Goal: Register for event/course: Register for event/course

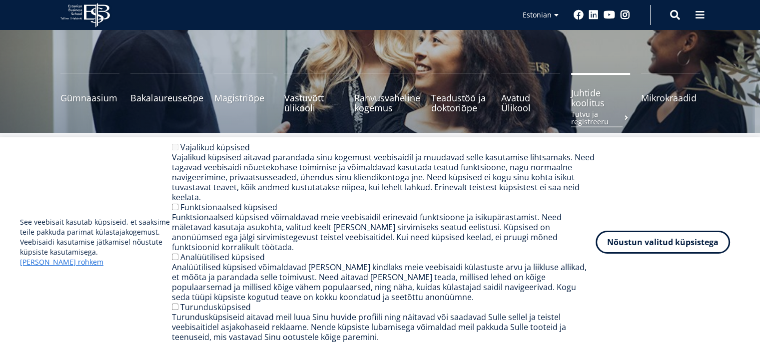
click at [586, 97] on span "Juhtide koolitus Tutvu ja registreeru" at bounding box center [600, 98] width 59 height 20
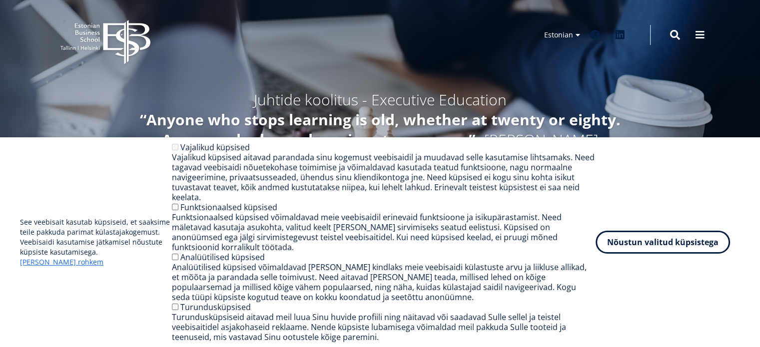
scroll to position [53, 0]
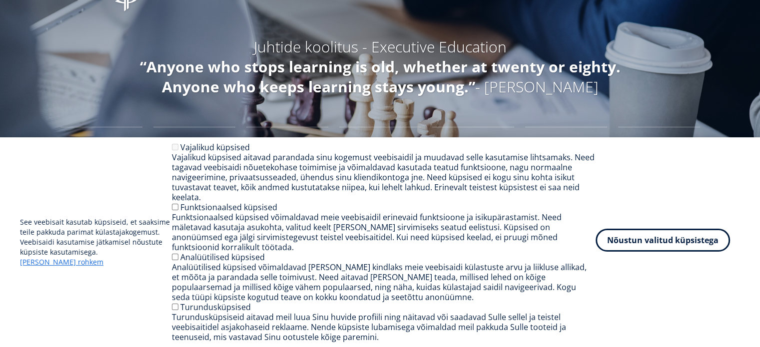
click at [659, 252] on button "Nõustun valitud küpsistega" at bounding box center [663, 240] width 134 height 23
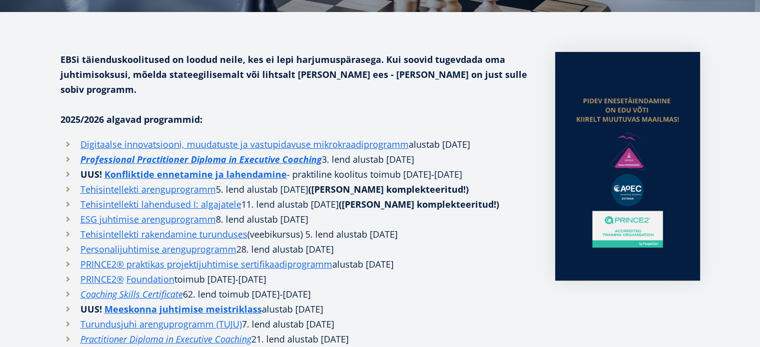
scroll to position [229, 0]
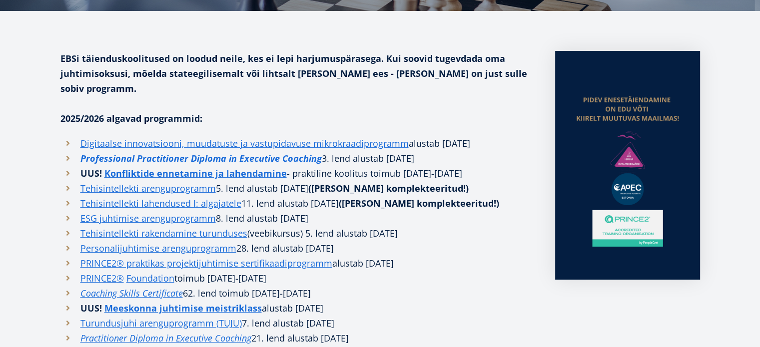
click at [219, 151] on link "Professional Practitioner Diploma in Executive Coaching" at bounding box center [200, 158] width 241 height 15
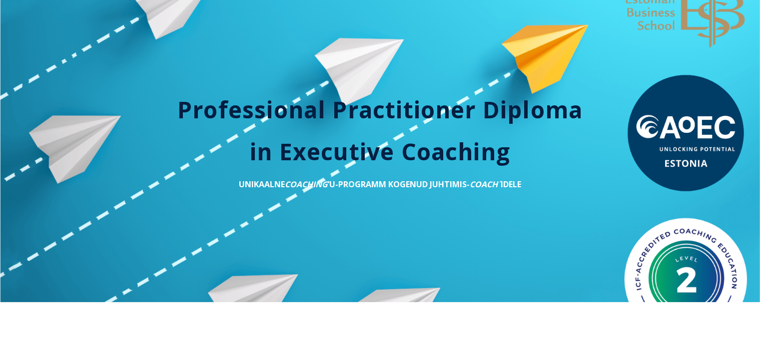
scroll to position [42, 0]
